Goal: Transaction & Acquisition: Book appointment/travel/reservation

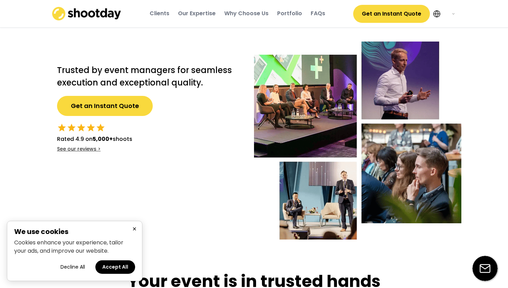
select select ""en""
click at [132, 227] on button "×" at bounding box center [134, 228] width 8 height 9
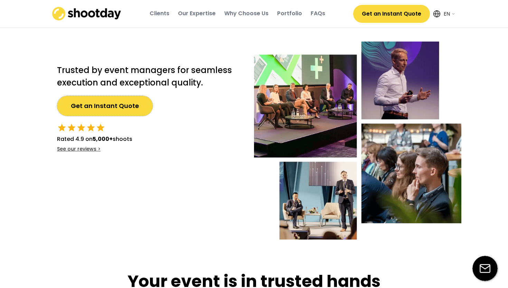
click at [103, 115] on button "Get an Instant Quote" at bounding box center [105, 106] width 96 height 20
